Goal: Task Accomplishment & Management: Complete application form

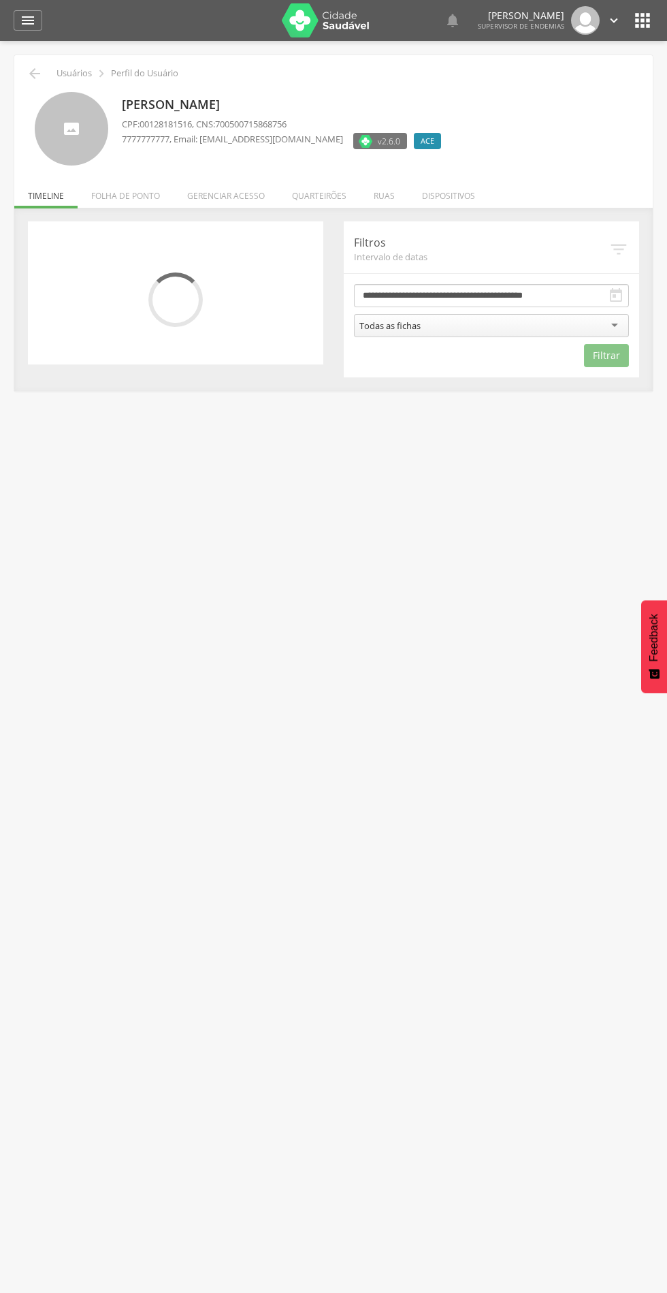
click at [327, 195] on li "Quarteirões" at bounding box center [320, 192] width 82 height 32
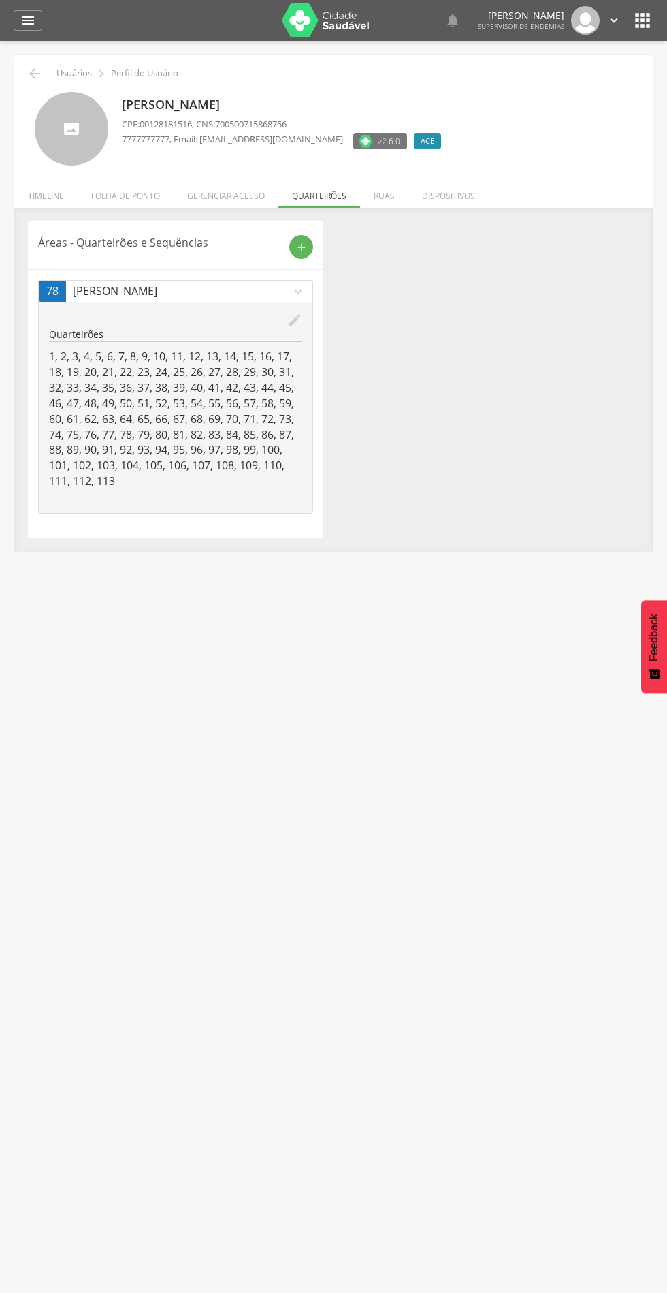
click at [298, 253] on icon "add" at bounding box center [302, 247] width 12 height 12
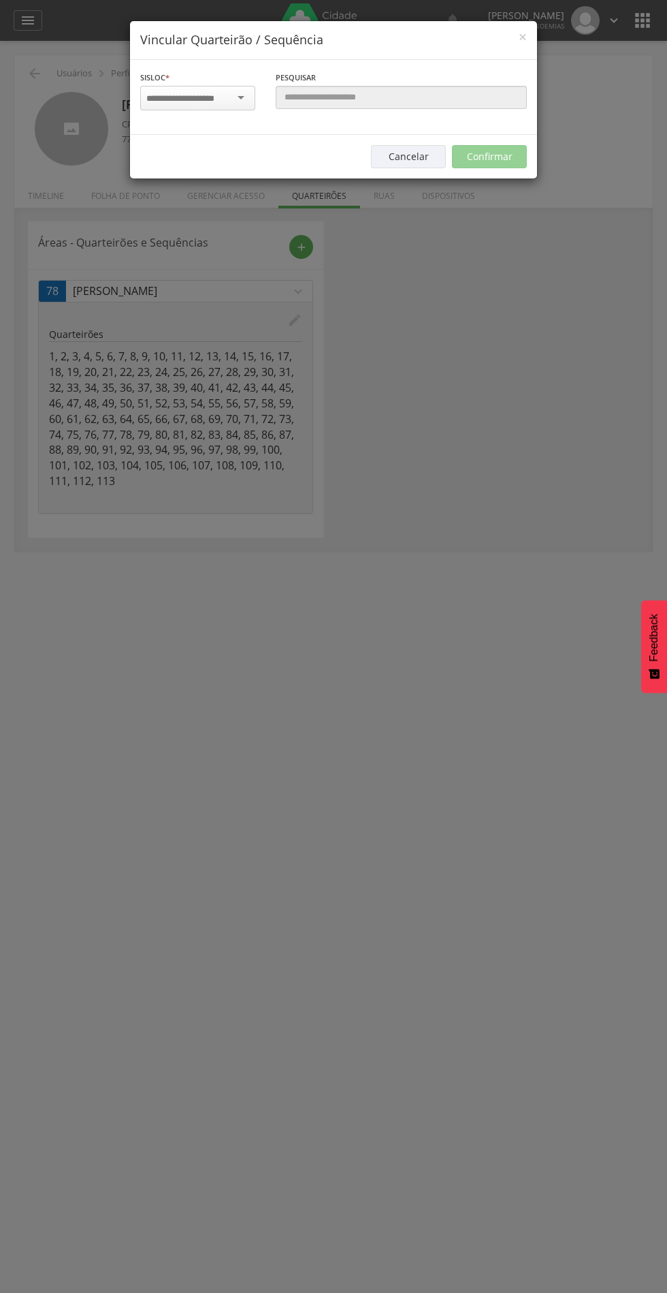
click at [192, 99] on input "select-one" at bounding box center [189, 99] width 86 height 12
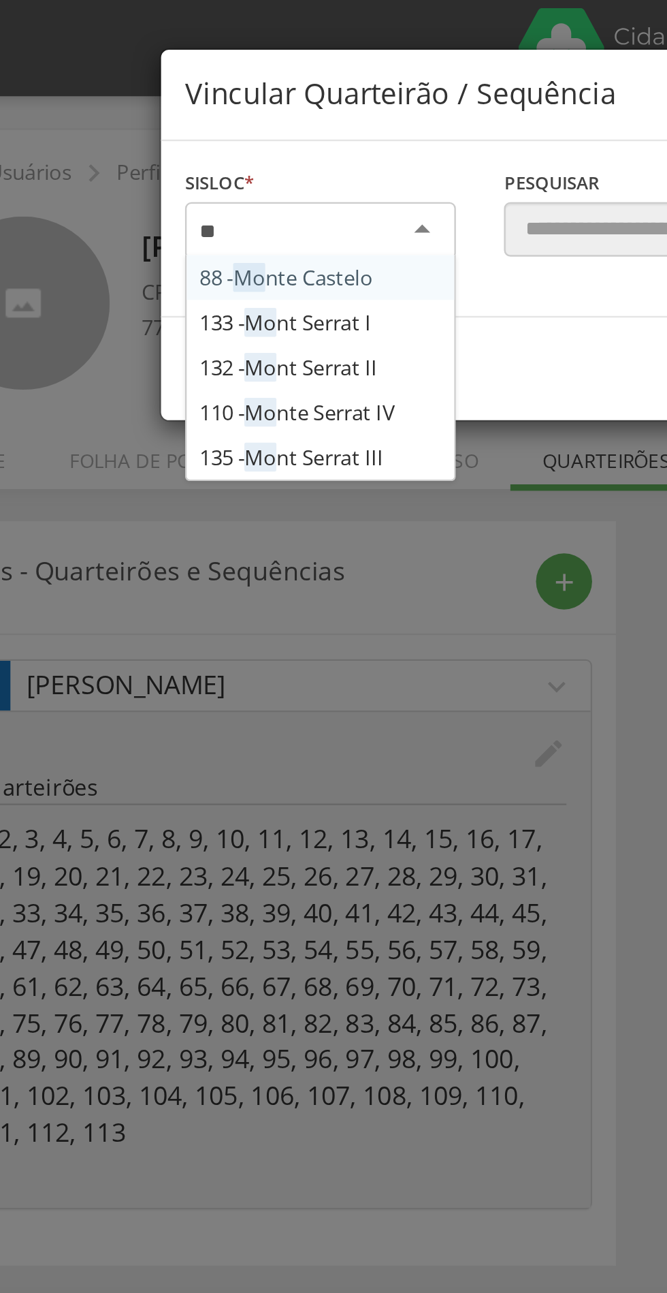
type input "***"
click at [218, 135] on div "Sisloc * 88 - Mon te Castelo 133 - [GEOGRAPHIC_DATA] I 132 - [GEOGRAPHIC_DATA] …" at bounding box center [333, 97] width 407 height 75
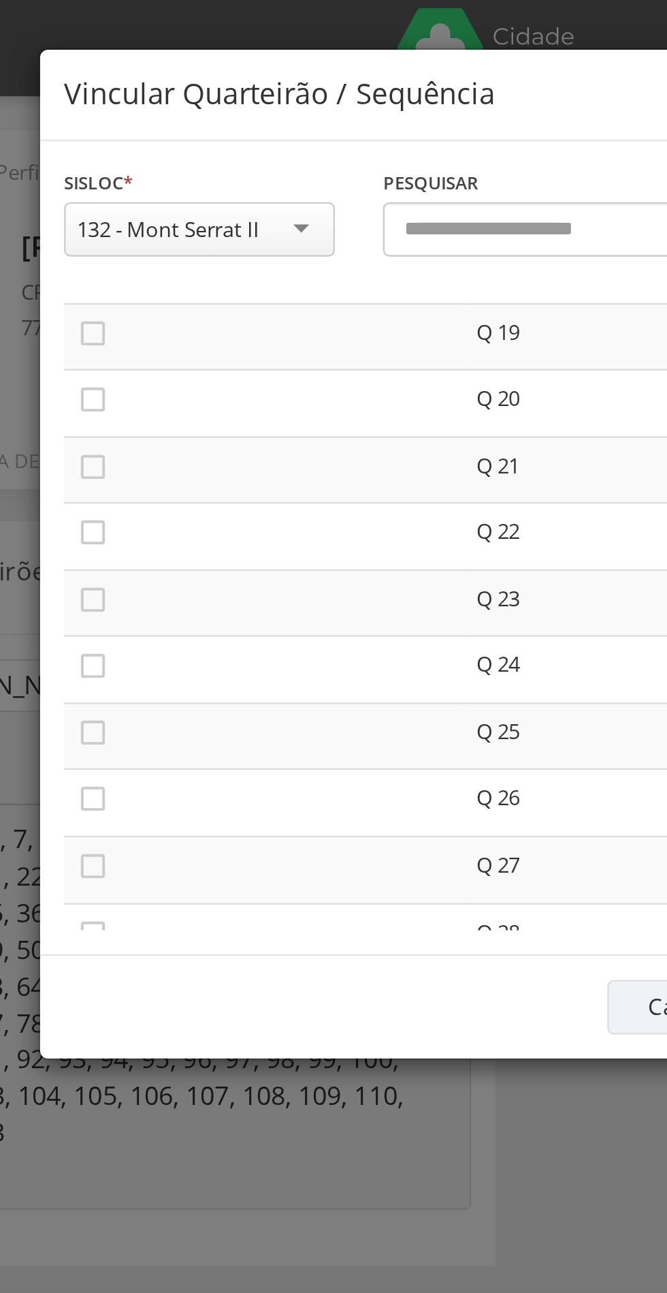
scroll to position [529, 0]
click at [150, 225] on icon "" at bounding box center [153, 226] width 14 height 14
click at [154, 250] on icon "" at bounding box center [153, 255] width 14 height 14
click at [150, 279] on icon "" at bounding box center [153, 283] width 14 height 14
click at [153, 308] on icon "" at bounding box center [153, 311] width 14 height 14
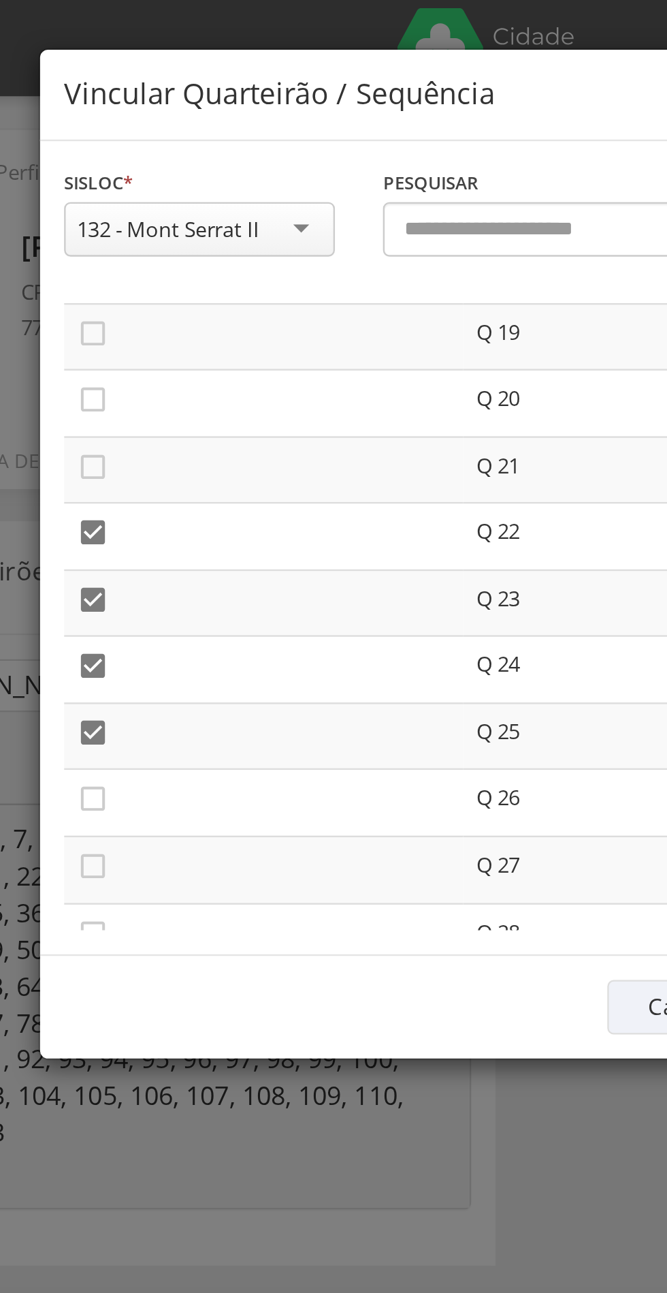
click at [153, 345] on icon "" at bounding box center [153, 339] width 14 height 14
click at [155, 366] on icon "" at bounding box center [153, 368] width 14 height 14
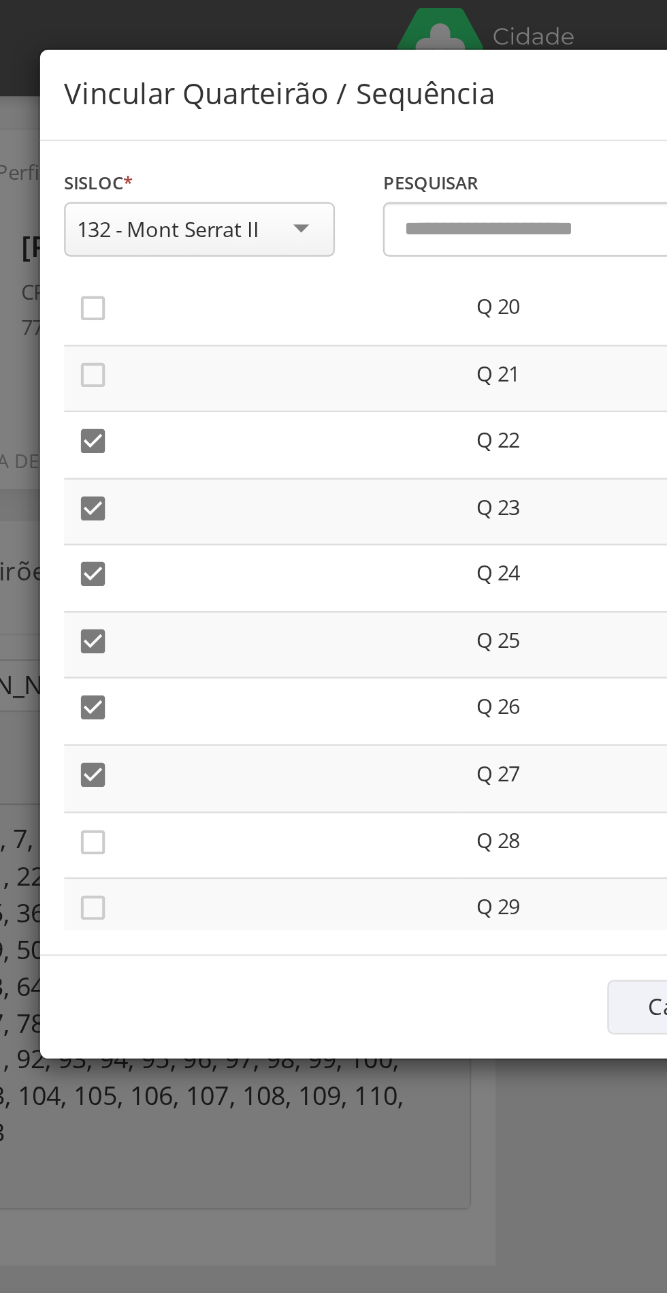
scroll to position [605, 0]
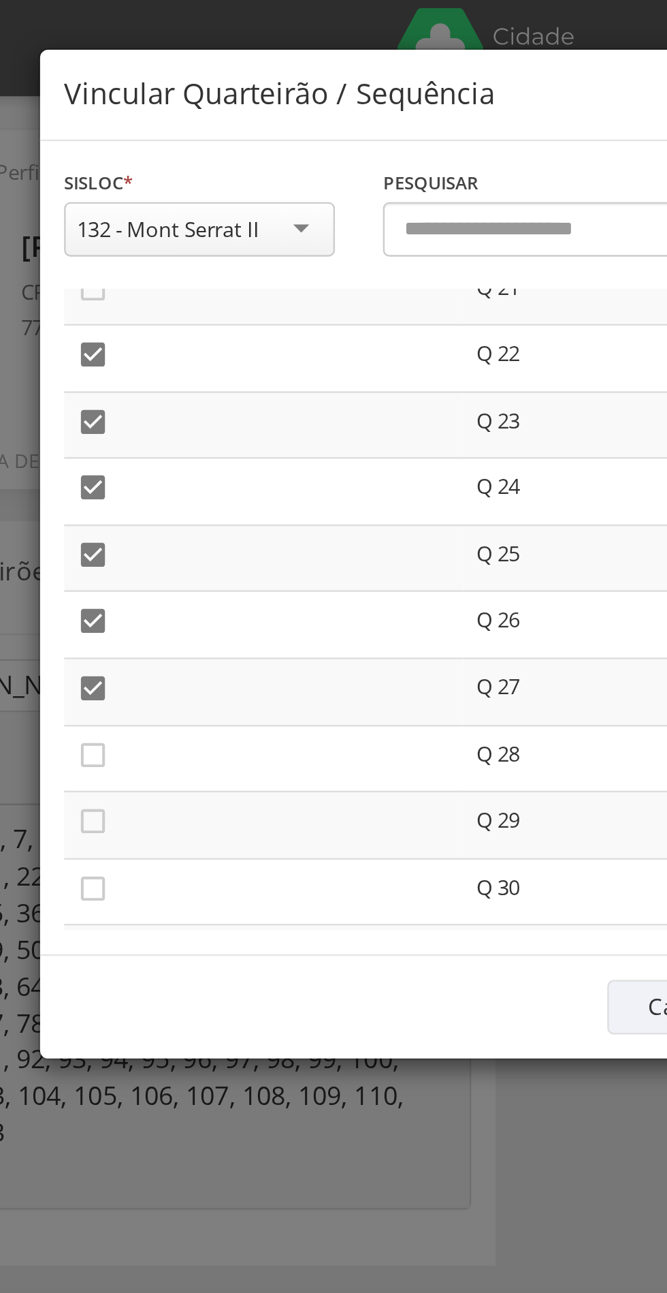
click at [153, 321] on icon "" at bounding box center [153, 321] width 14 height 14
click at [155, 348] on icon "" at bounding box center [153, 349] width 14 height 14
click at [153, 373] on icon "" at bounding box center [153, 378] width 14 height 14
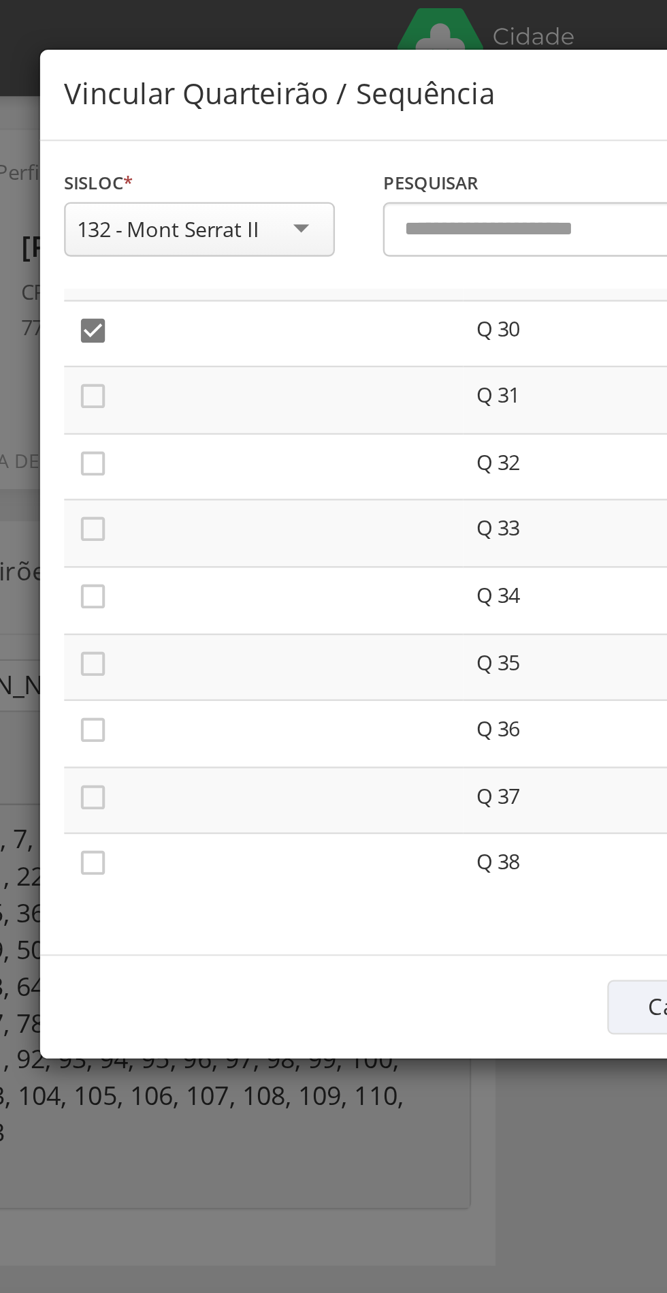
click at [149, 166] on icon "" at bounding box center [153, 168] width 14 height 14
click at [148, 191] on icon "" at bounding box center [153, 197] width 14 height 14
click at [151, 224] on icon "" at bounding box center [153, 225] width 14 height 14
click at [153, 251] on icon "" at bounding box center [153, 254] width 14 height 14
click at [154, 277] on icon "" at bounding box center [153, 282] width 14 height 14
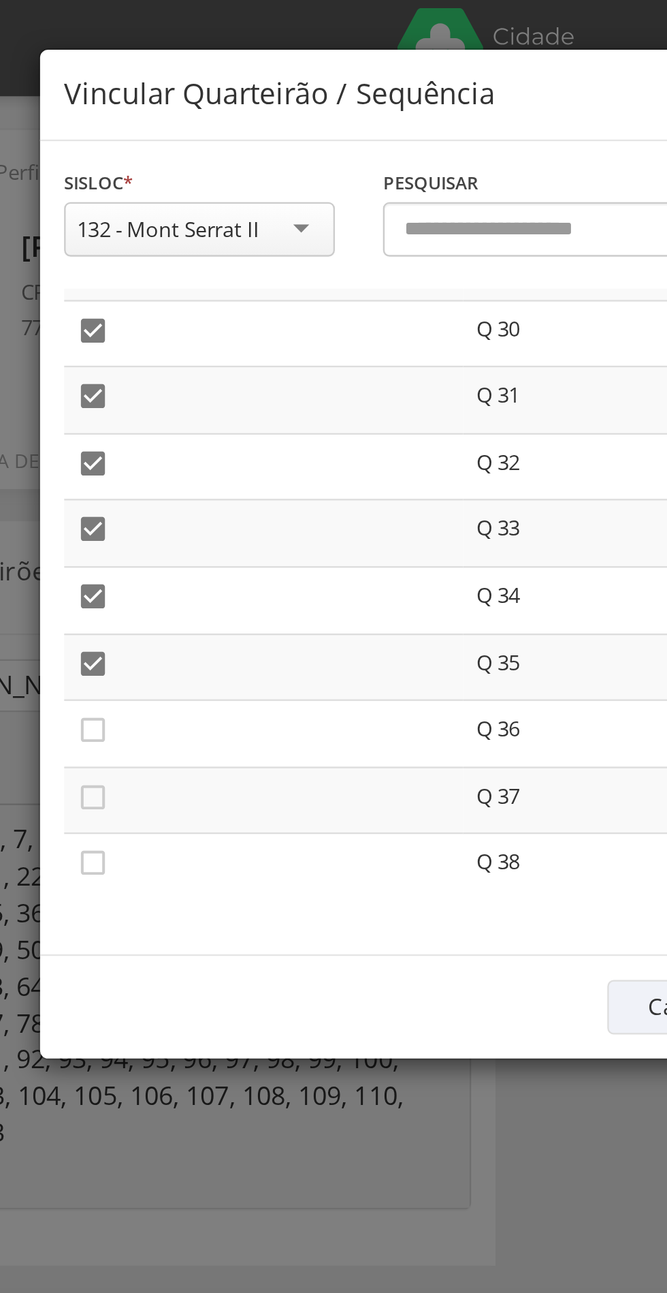
click at [154, 307] on icon "" at bounding box center [153, 310] width 14 height 14
click at [157, 343] on icon "" at bounding box center [153, 339] width 14 height 14
click at [155, 362] on icon "" at bounding box center [153, 367] width 14 height 14
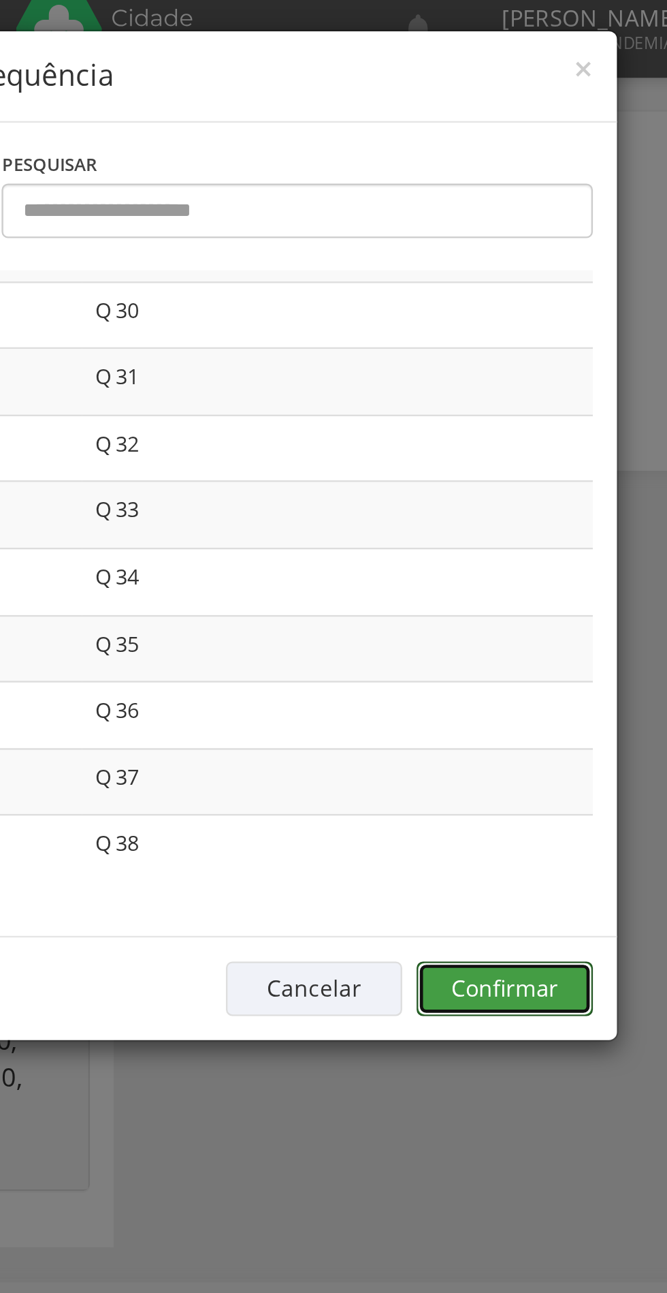
click at [500, 421] on button "Confirmar" at bounding box center [489, 427] width 75 height 23
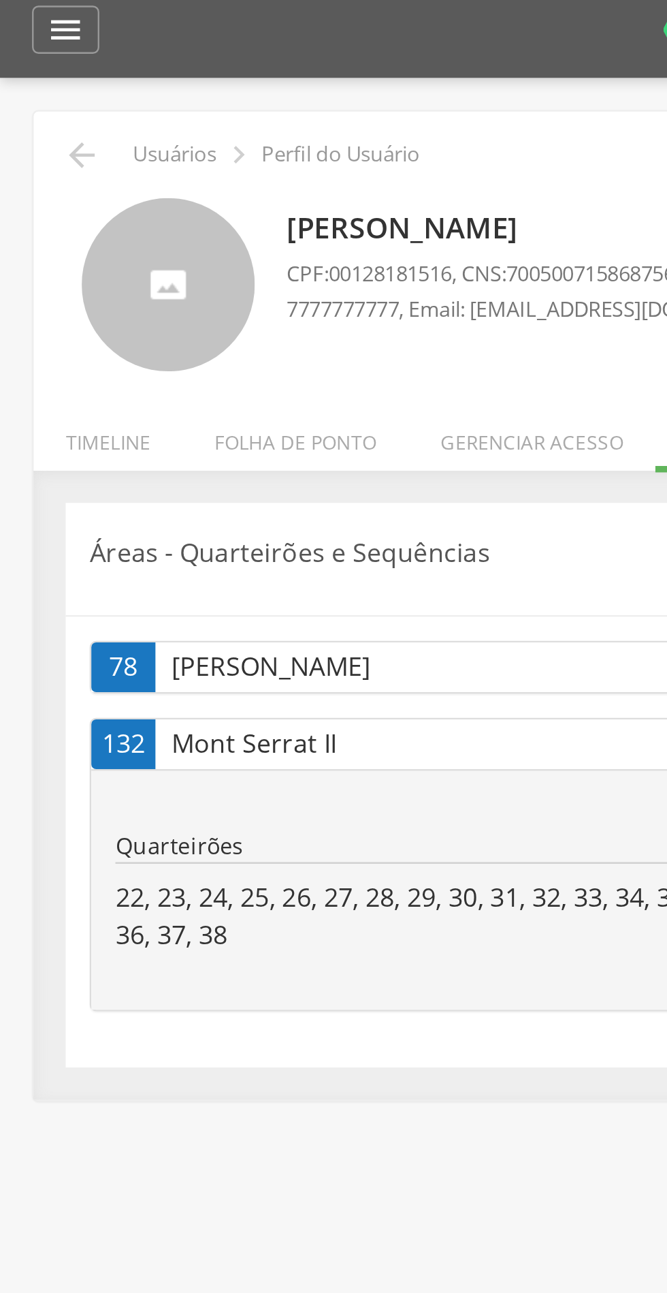
click at [30, 69] on icon "" at bounding box center [35, 73] width 16 height 16
